Goal: Navigation & Orientation: Understand site structure

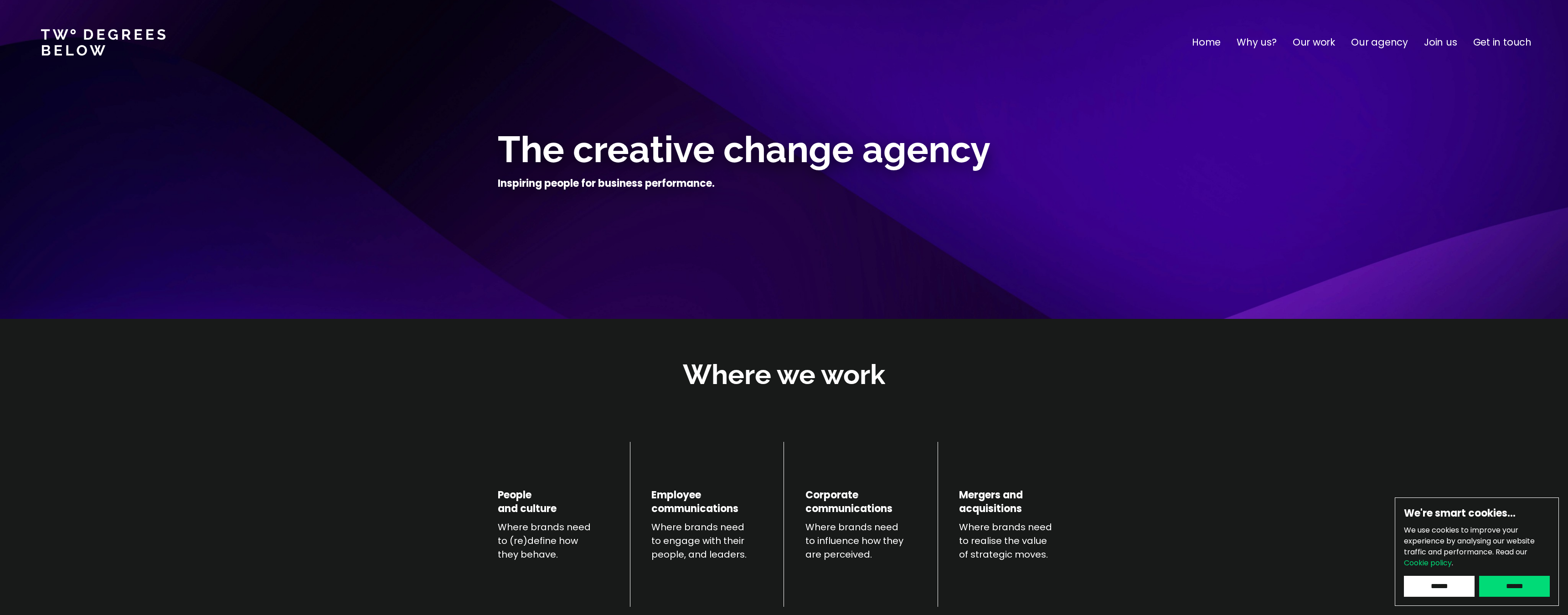
click at [1491, 40] on p "Get in touch" at bounding box center [1502, 43] width 58 height 15
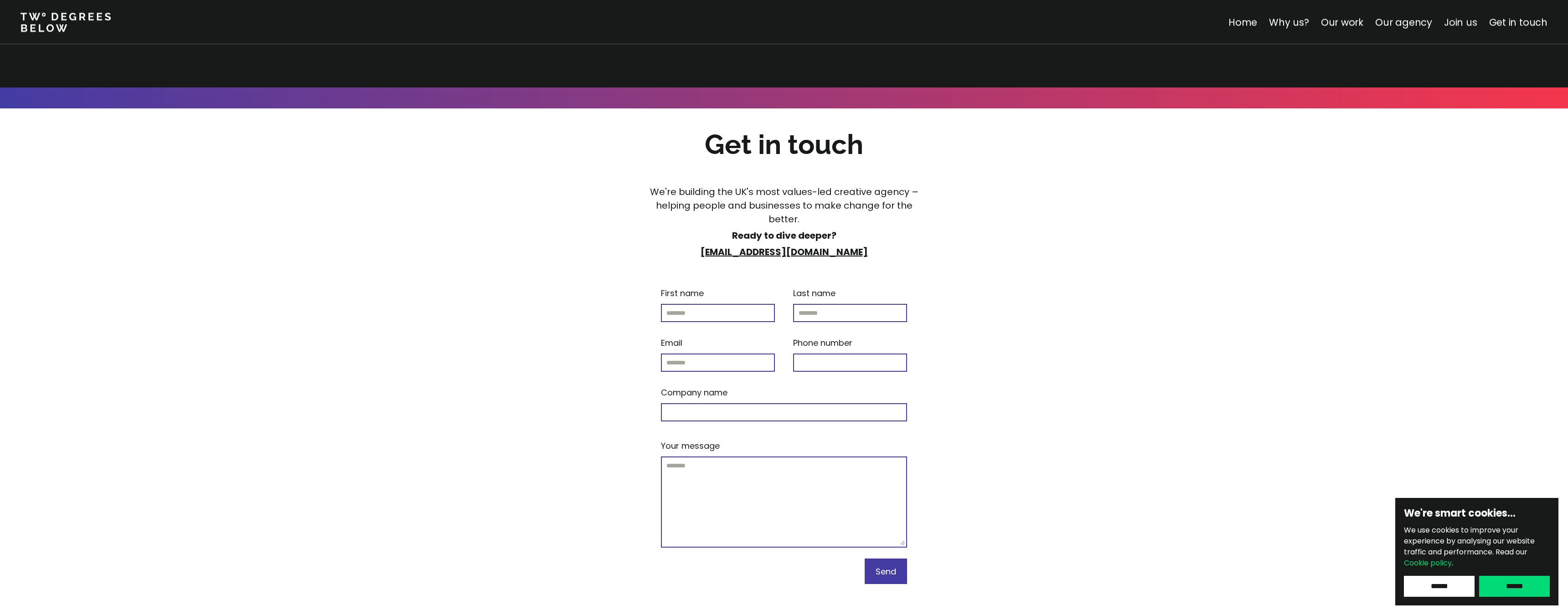
click at [1462, 24] on link "Join us" at bounding box center [1460, 22] width 33 height 13
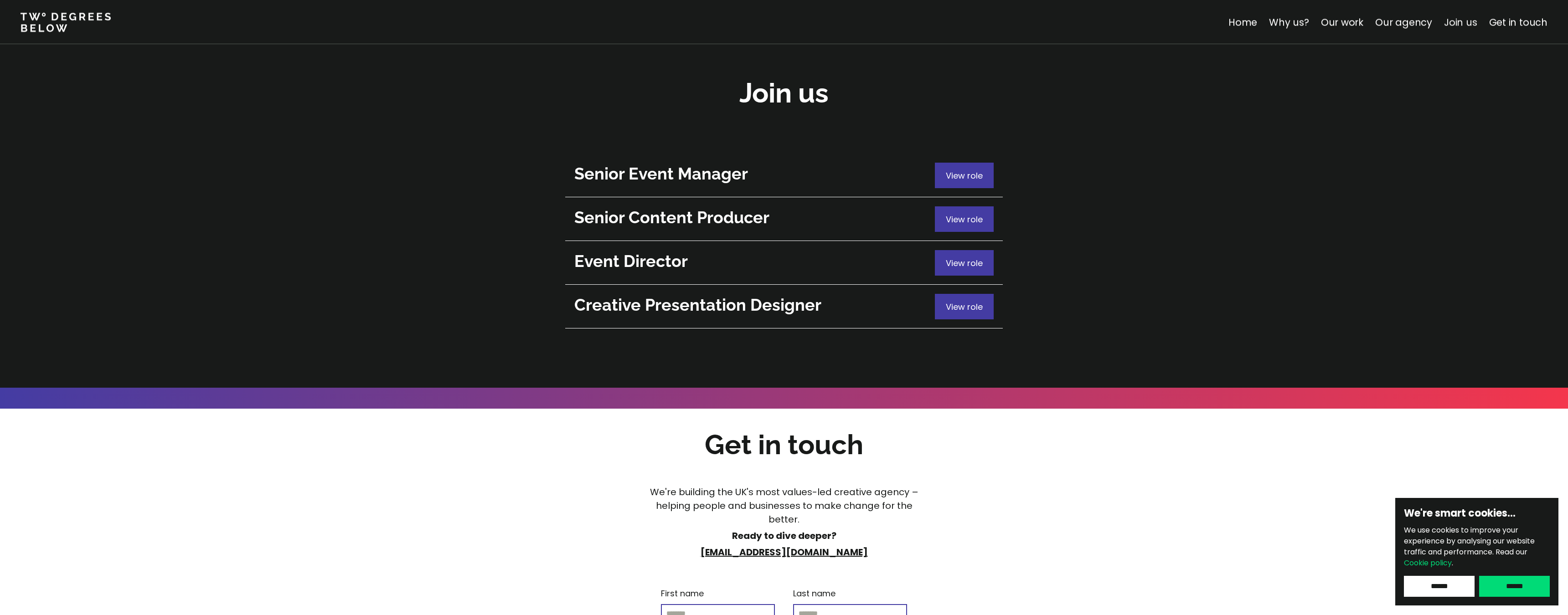
scroll to position [3233, 0]
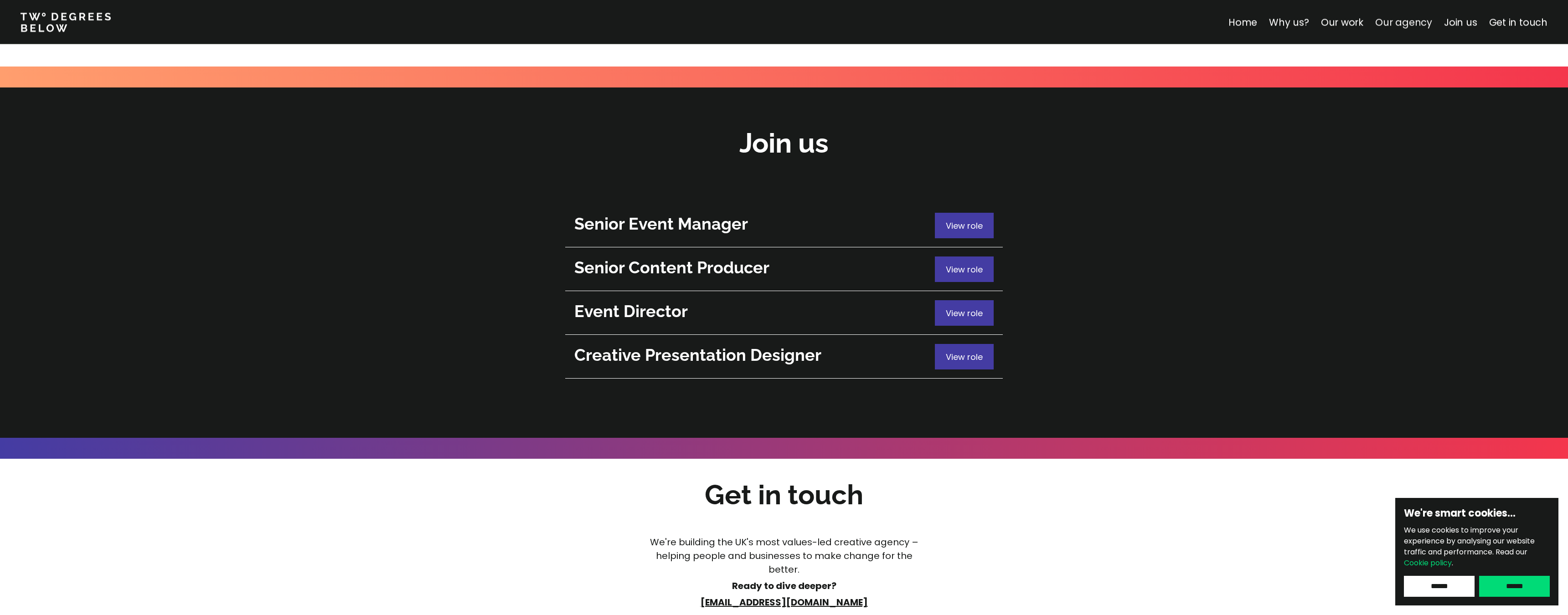
click at [1407, 23] on link "Our agency" at bounding box center [1404, 22] width 57 height 13
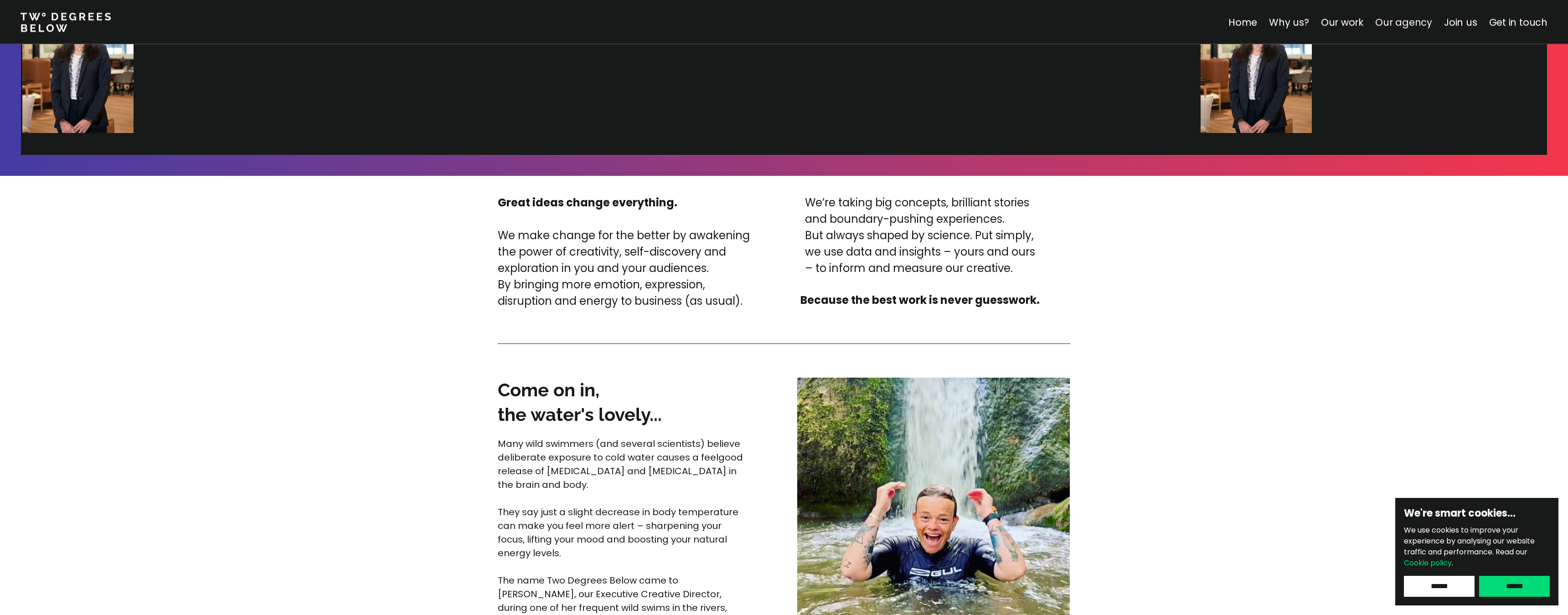
scroll to position [1935, 0]
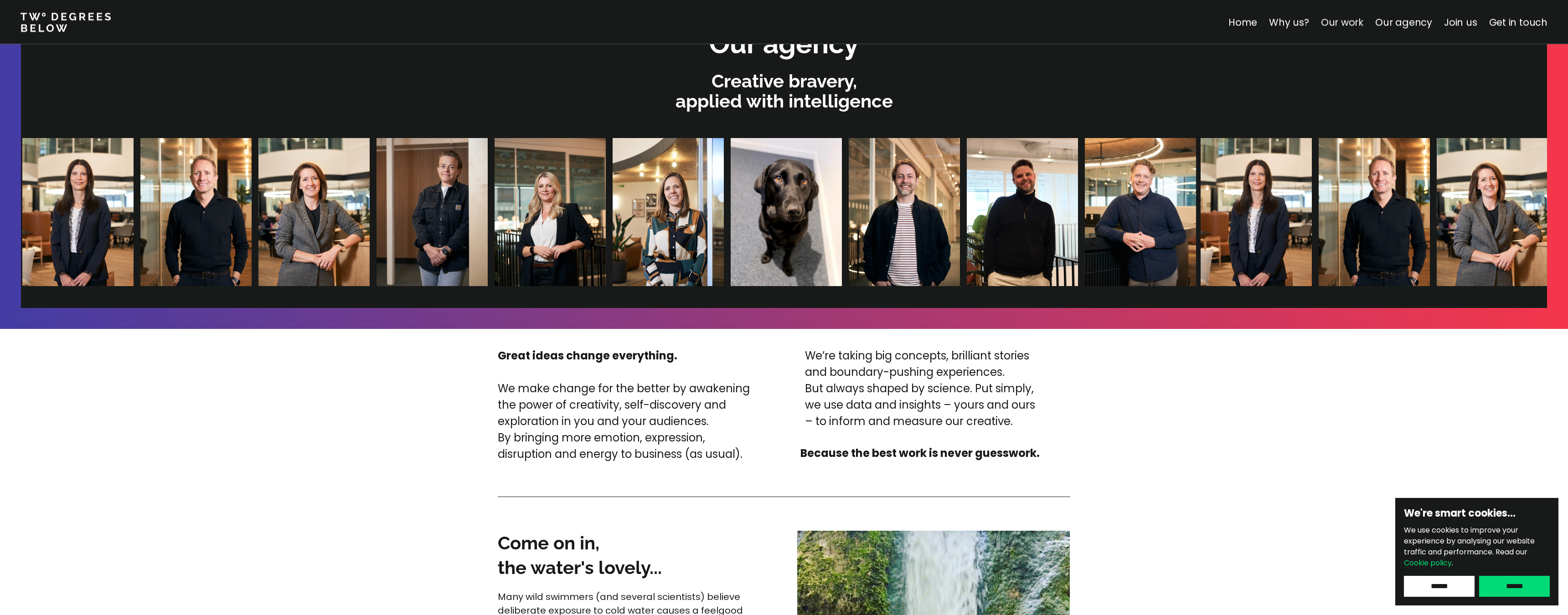
click at [1349, 21] on link "Our work" at bounding box center [1342, 22] width 43 height 13
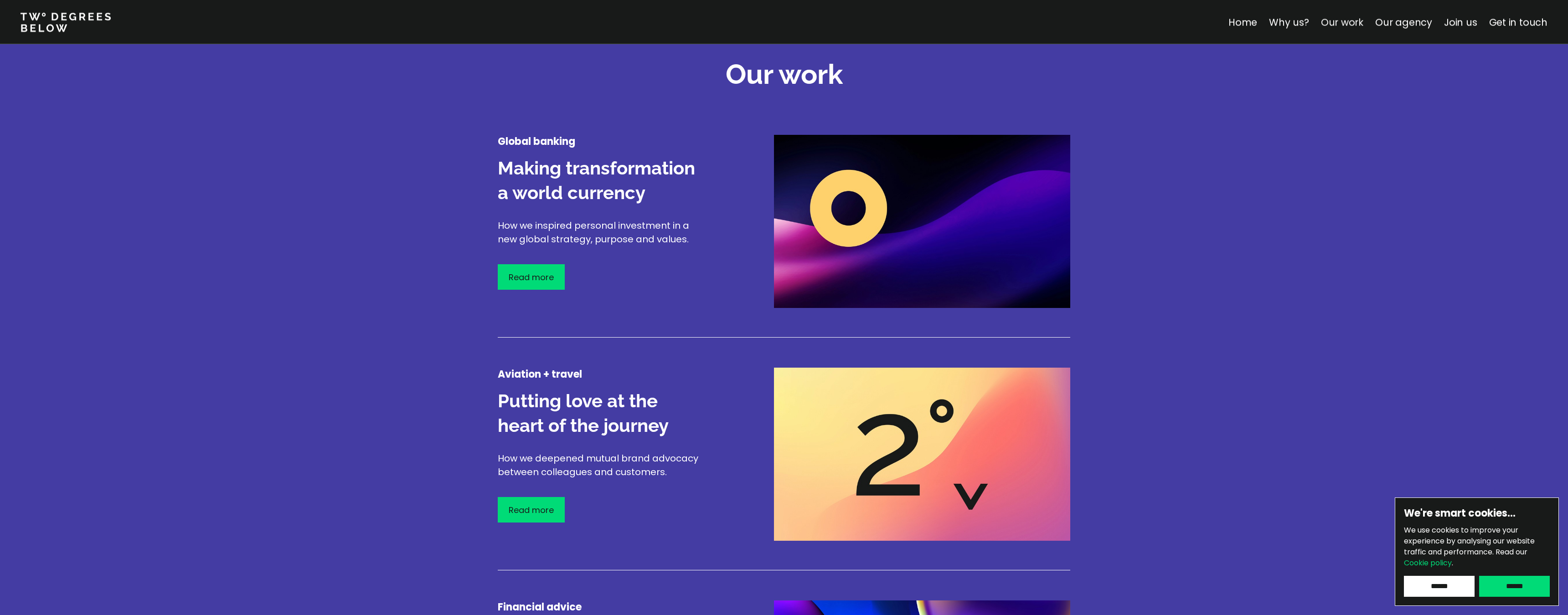
scroll to position [1068, 0]
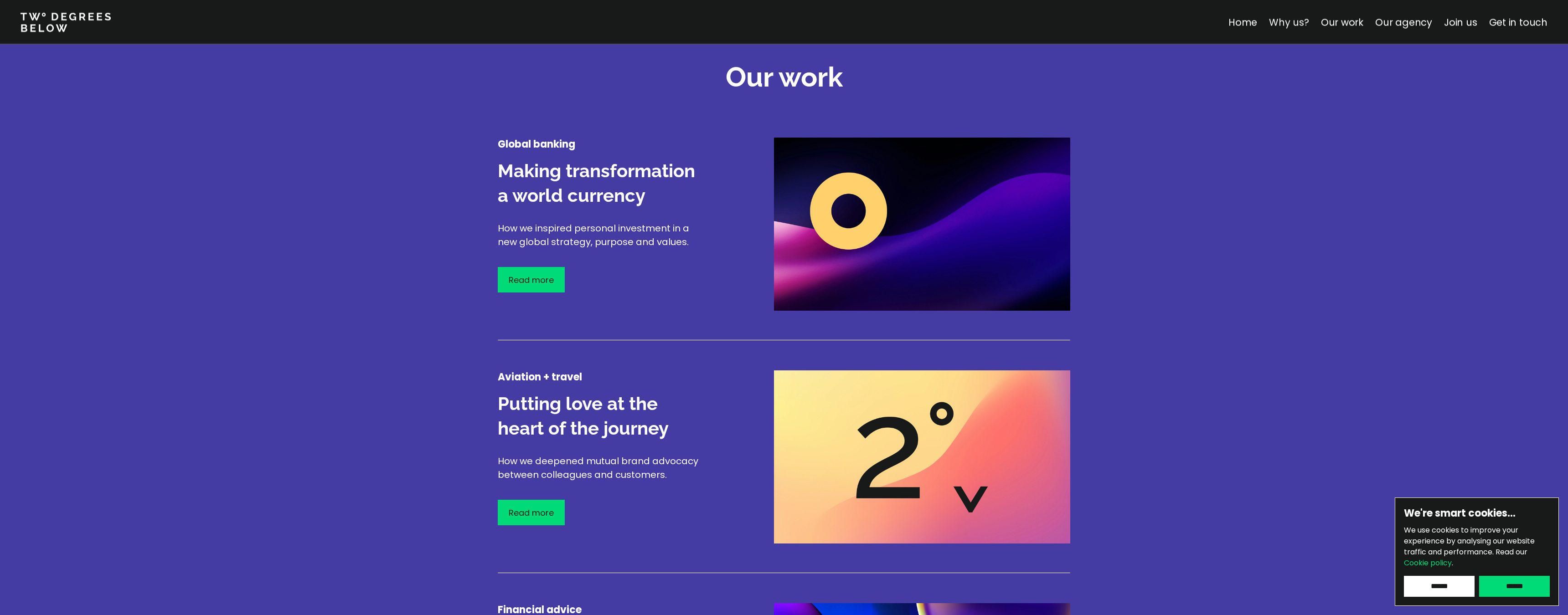
click at [1309, 20] on link "Why us?" at bounding box center [1289, 22] width 40 height 13
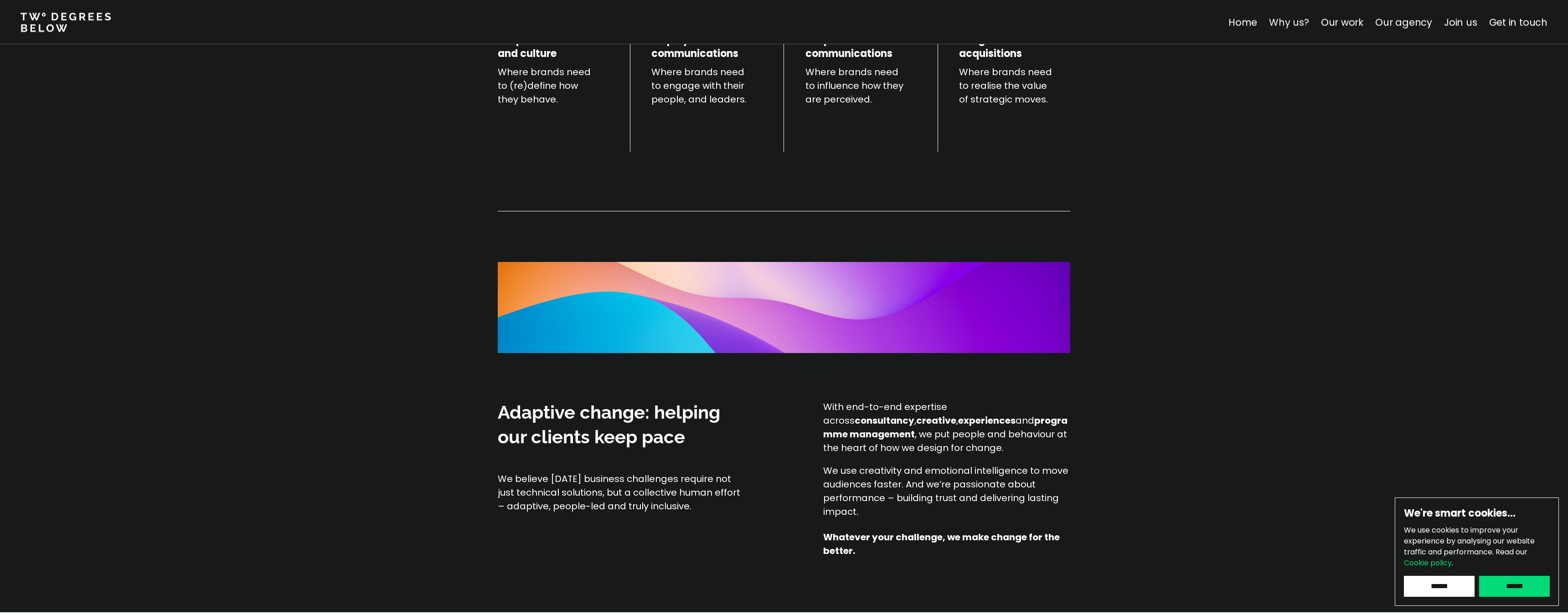
scroll to position [319, 0]
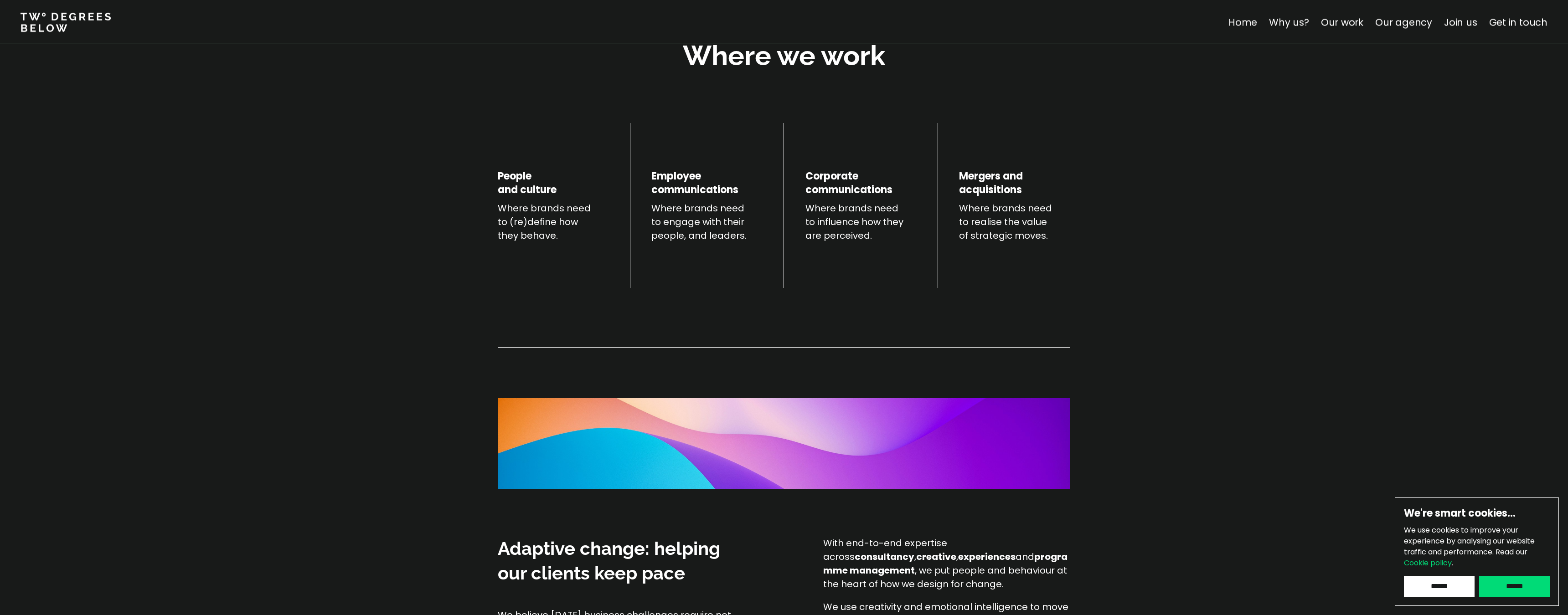
click at [1251, 22] on link "Home" at bounding box center [1242, 22] width 29 height 13
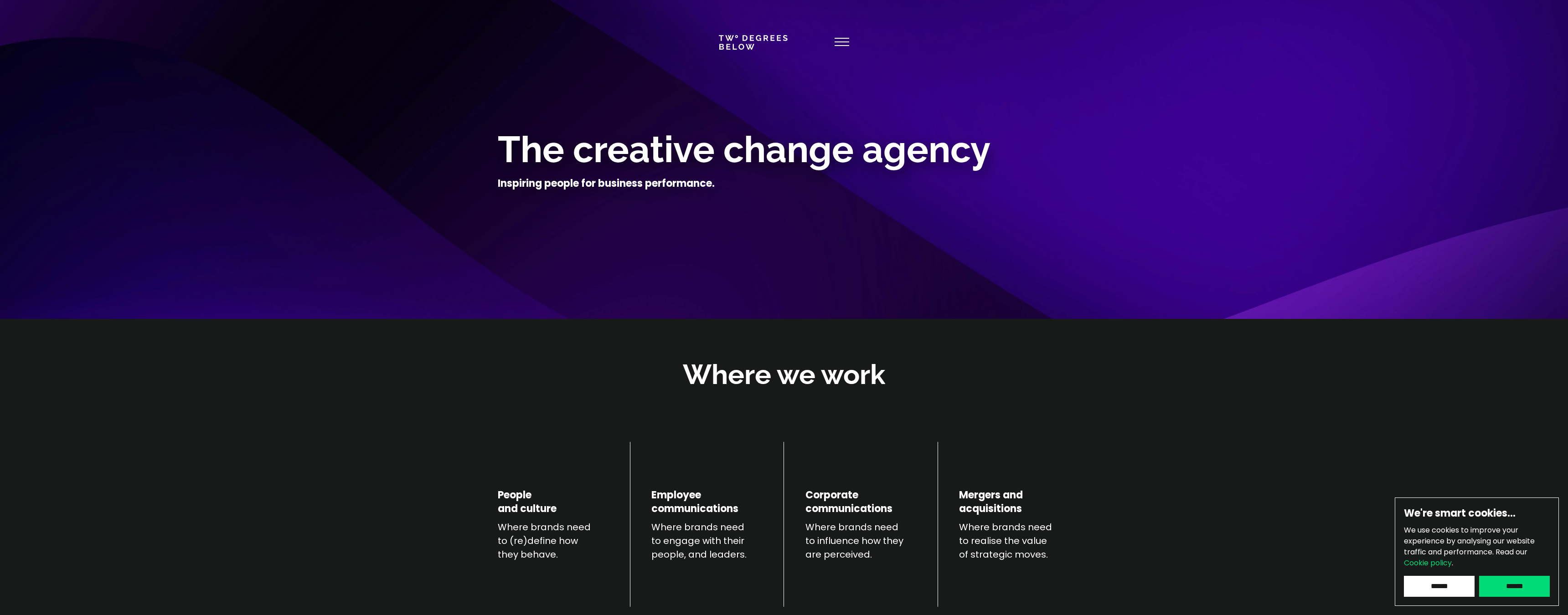
click at [755, 41] on link at bounding box center [753, 43] width 69 height 15
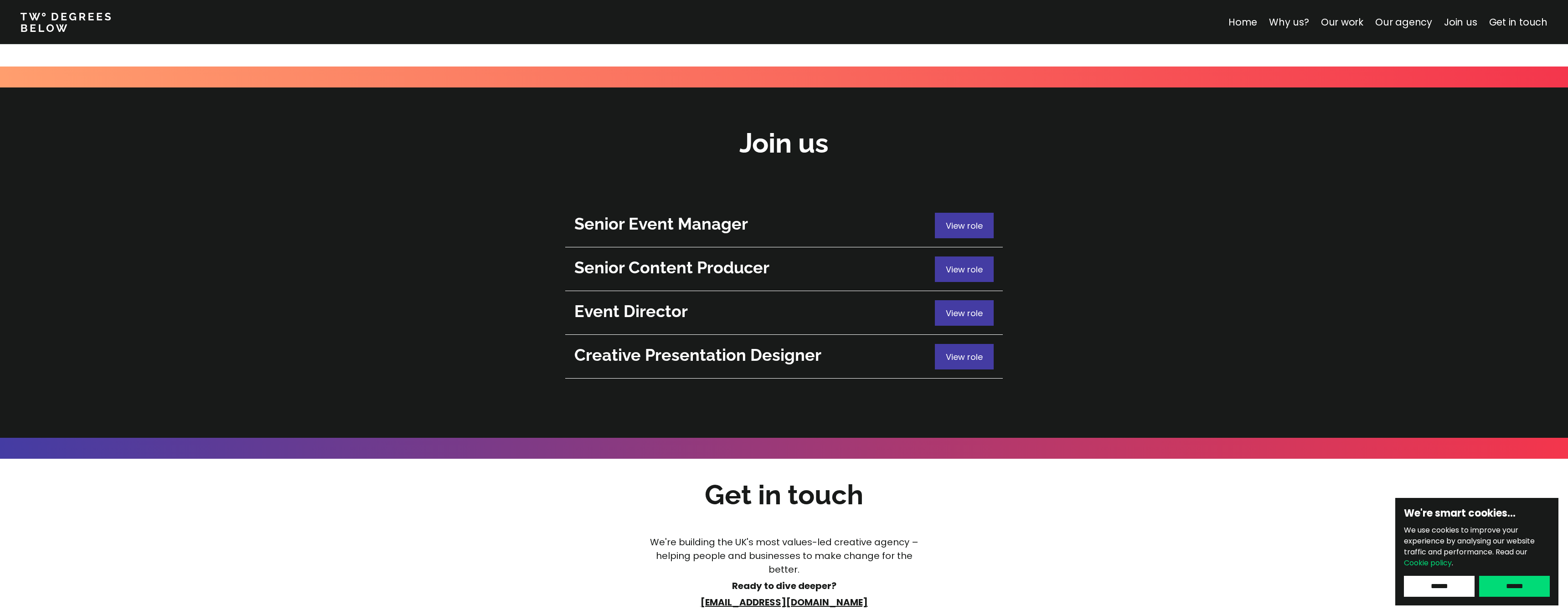
scroll to position [3583, 0]
